Goal: Register for event/course

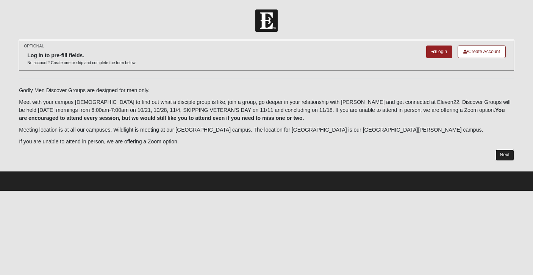
click at [502, 152] on link "Next" at bounding box center [504, 154] width 19 height 11
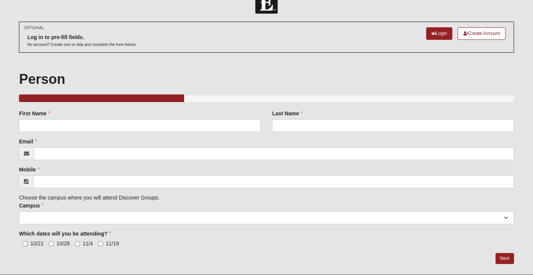
scroll to position [20, 0]
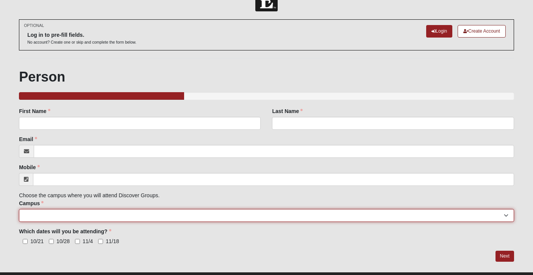
click at [505, 214] on select "[GEOGRAPHIC_DATA] [GEOGRAPHIC_DATA] (Coming Soon) Eleven22 Online [PERSON_NAME]…" at bounding box center [266, 215] width 495 height 13
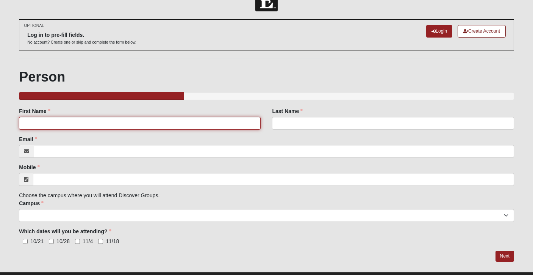
click at [137, 122] on input "First Name" at bounding box center [140, 123] width 242 height 13
type input "TINOFARA"
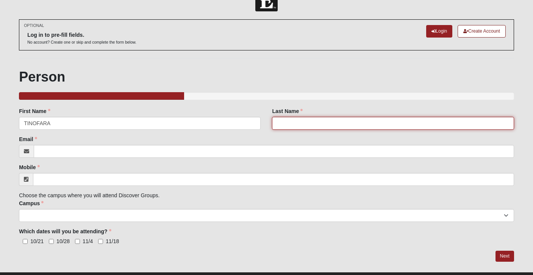
type input "RUSIKE"
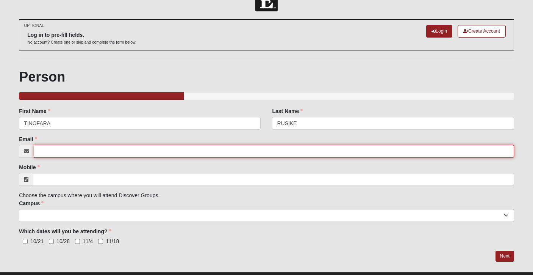
type input "[EMAIL_ADDRESS][DOMAIN_NAME]"
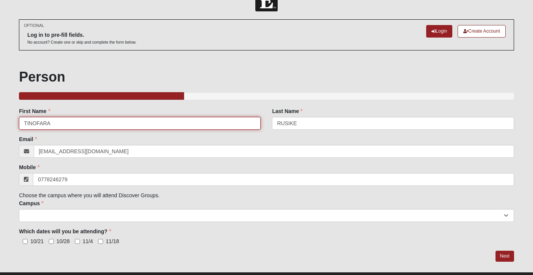
type input "(077) 824-6279"
type input "TINO"
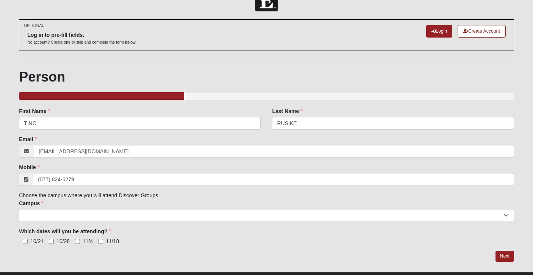
click at [154, 143] on div "Email [EMAIL_ADDRESS][DOMAIN_NAME] Email address is not valid Email is required." at bounding box center [266, 146] width 495 height 22
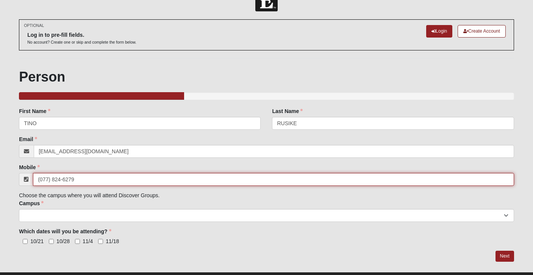
click at [43, 180] on input "(077) 824-6279" at bounding box center [273, 179] width 481 height 13
click at [57, 181] on input "+26377) 824-6279" at bounding box center [273, 179] width 481 height 13
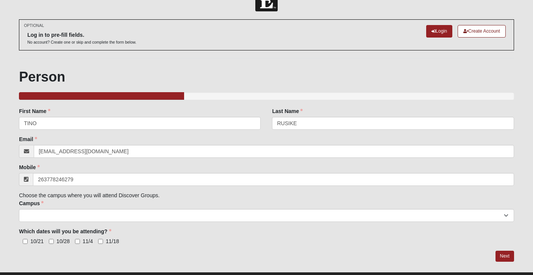
click at [138, 207] on div "Campus [GEOGRAPHIC_DATA] [GEOGRAPHIC_DATA] (Coming Soon) Eleven22 Online [PERSO…" at bounding box center [266, 210] width 495 height 22
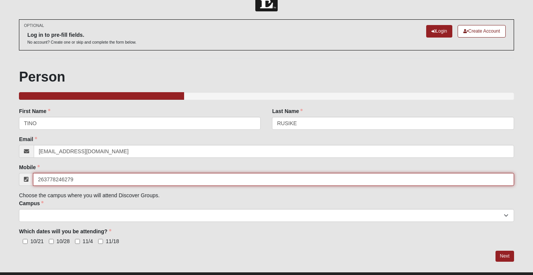
click at [39, 180] on input "263778246279" at bounding box center [273, 179] width 481 height 13
click at [38, 180] on input "263778246279" at bounding box center [273, 179] width 481 height 13
type input "00263778246279"
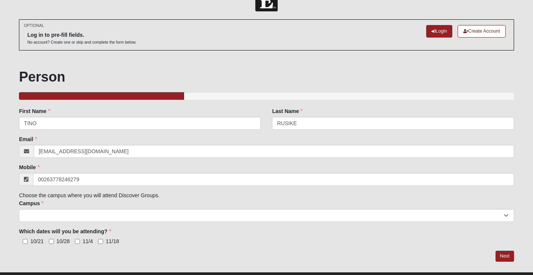
drag, startPoint x: 55, startPoint y: 237, endPoint x: 55, endPoint y: 232, distance: 4.5
click at [55, 236] on div "Which dates will you be attending? 10/21 10/28 11/4 11/18 Which dates will you …" at bounding box center [266, 235] width 495 height 17
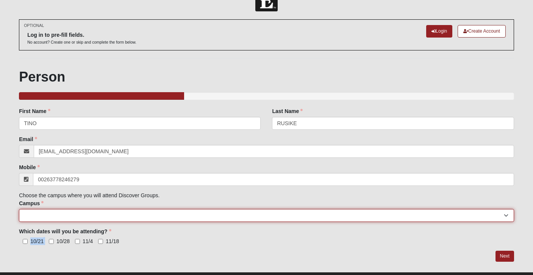
click at [55, 211] on select "[GEOGRAPHIC_DATA] [GEOGRAPHIC_DATA] (Coming Soon) Eleven22 Online [PERSON_NAME]…" at bounding box center [266, 215] width 495 height 13
click at [199, 215] on select "[GEOGRAPHIC_DATA] [GEOGRAPHIC_DATA] (Coming Soon) Eleven22 Online [PERSON_NAME]…" at bounding box center [266, 215] width 495 height 13
select select "14"
click at [19, 209] on select "[GEOGRAPHIC_DATA] [GEOGRAPHIC_DATA] (Coming Soon) Eleven22 Online [PERSON_NAME]…" at bounding box center [266, 215] width 495 height 13
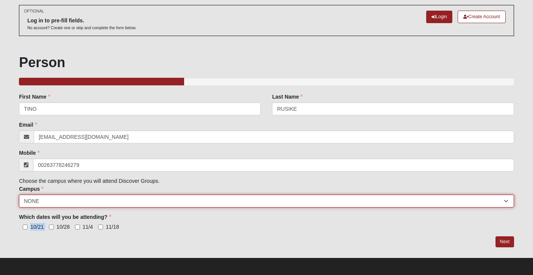
scroll to position [37, 0]
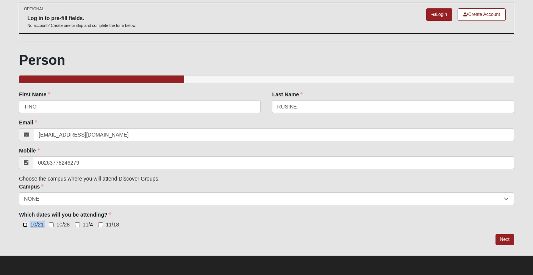
click at [27, 223] on input "10/21" at bounding box center [25, 224] width 5 height 5
checkbox input "true"
click at [51, 224] on input "10/28" at bounding box center [51, 224] width 5 height 5
checkbox input "true"
click at [78, 224] on input "11/4" at bounding box center [77, 224] width 5 height 5
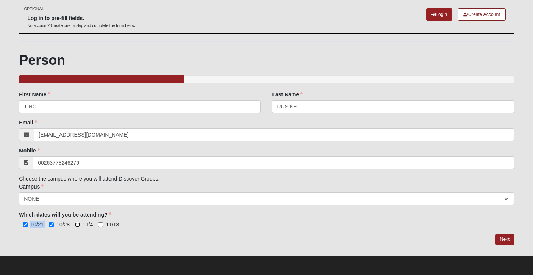
checkbox input "true"
click at [100, 224] on input "11/18" at bounding box center [100, 224] width 5 height 5
checkbox input "true"
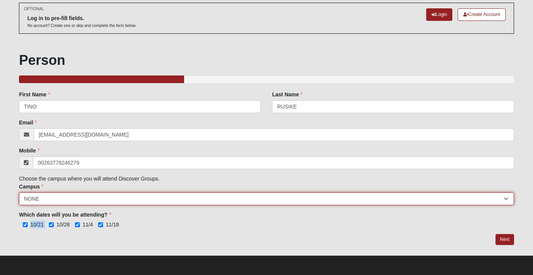
click at [257, 196] on select "[GEOGRAPHIC_DATA] [GEOGRAPHIC_DATA] (Coming Soon) Eleven22 Online [PERSON_NAME]…" at bounding box center [266, 198] width 495 height 13
click at [19, 192] on select "[GEOGRAPHIC_DATA] [GEOGRAPHIC_DATA] (Coming Soon) Eleven22 Online [PERSON_NAME]…" at bounding box center [266, 198] width 495 height 13
click at [258, 199] on select "[GEOGRAPHIC_DATA] [GEOGRAPHIC_DATA] (Coming Soon) Eleven22 Online [PERSON_NAME]…" at bounding box center [266, 198] width 495 height 13
click at [19, 192] on select "[GEOGRAPHIC_DATA] [GEOGRAPHIC_DATA] (Coming Soon) Eleven22 Online [PERSON_NAME]…" at bounding box center [266, 198] width 495 height 13
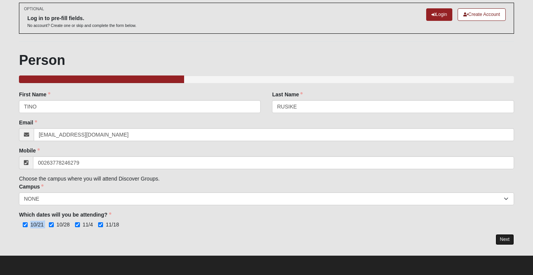
click at [506, 239] on link "Next" at bounding box center [504, 239] width 19 height 11
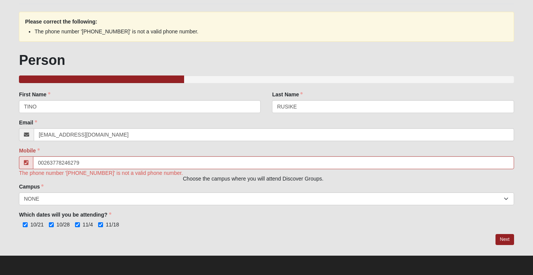
scroll to position [0, 0]
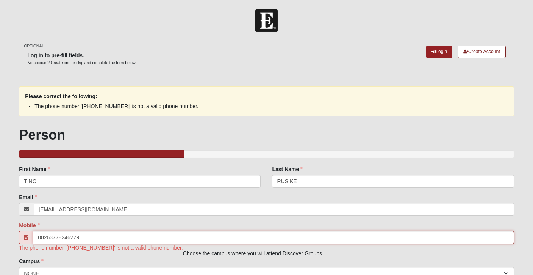
click at [97, 237] on input "00263778246279" at bounding box center [273, 237] width 481 height 13
